Goal: Task Accomplishment & Management: Use online tool/utility

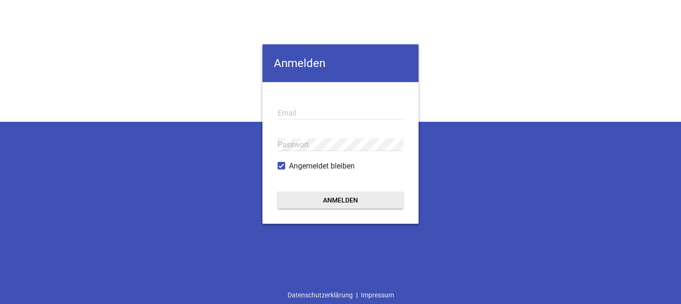
type input "[EMAIL_ADDRESS][DOMAIN_NAME]"
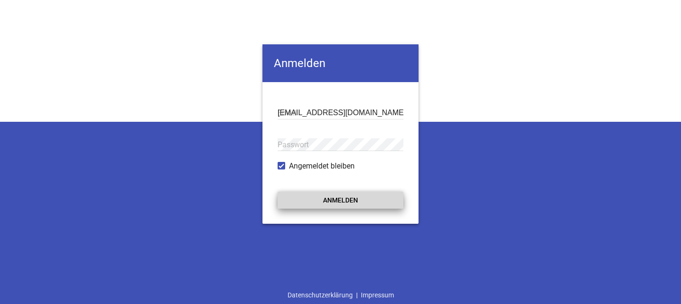
click at [350, 199] on button "Anmelden" at bounding box center [341, 200] width 126 height 17
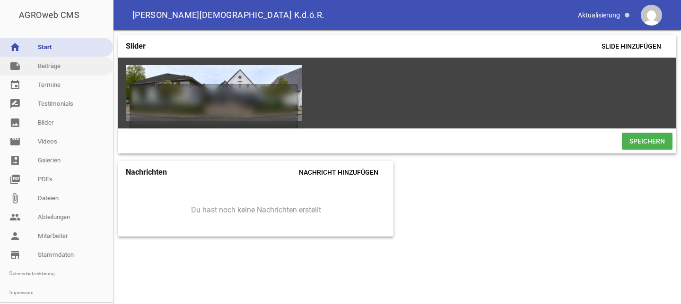
click at [52, 61] on link "note Beiträge" at bounding box center [56, 66] width 113 height 19
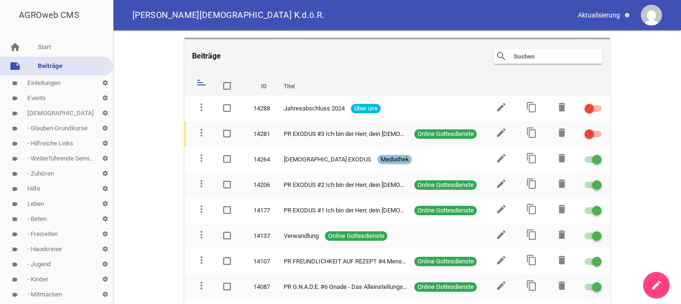
click at [522, 53] on input "text" at bounding box center [550, 56] width 76 height 11
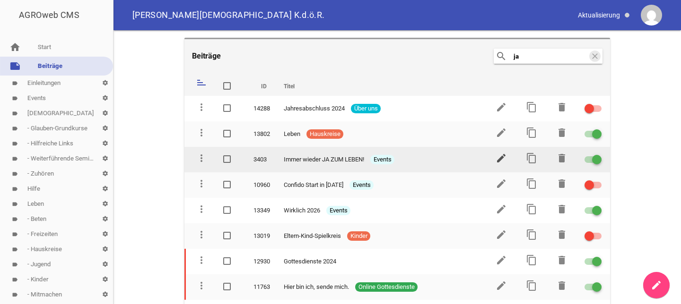
type input "ja"
click at [496, 156] on icon "edit" at bounding box center [500, 158] width 11 height 11
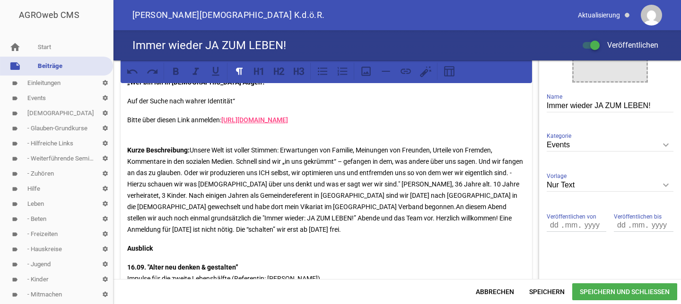
scroll to position [196, 0]
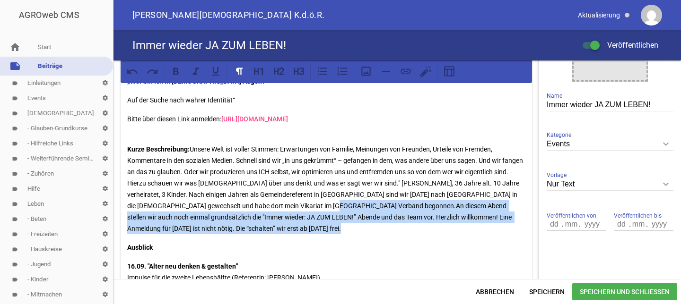
drag, startPoint x: 346, startPoint y: 208, endPoint x: 436, endPoint y: 234, distance: 94.2
click at [436, 234] on div "Ab dem [DATE] bis zum [DATE] sind wir an den Dienstagabenden wieder mit diesem …" at bounding box center [326, 175] width 411 height 568
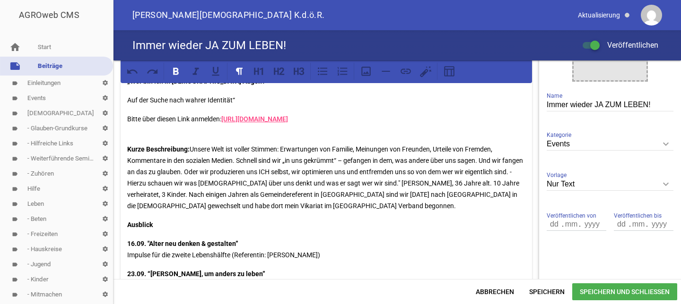
click at [646, 295] on span "Speichern und Schließen" at bounding box center [624, 292] width 105 height 17
